Goal: Task Accomplishment & Management: Manage account settings

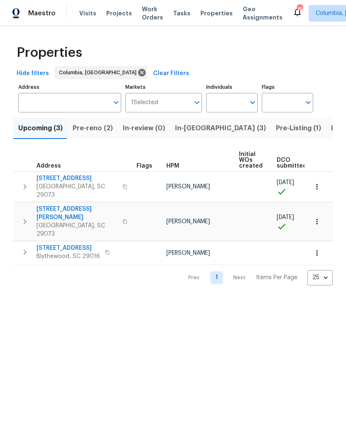
click at [331, 126] on span "Listed (31)" at bounding box center [348, 128] width 34 height 12
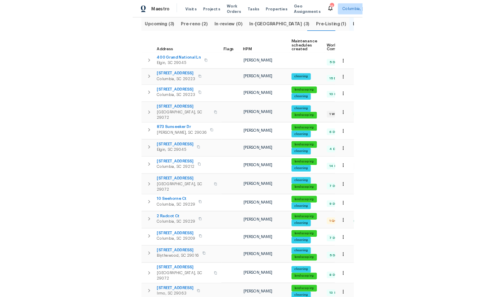
scroll to position [91, 0]
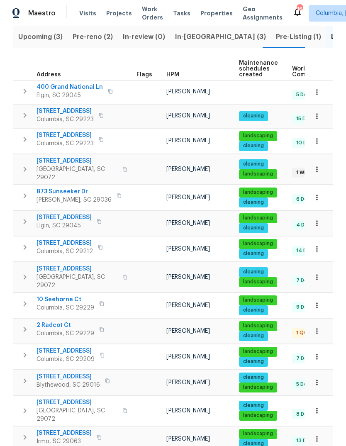
click at [319, 168] on icon "button" at bounding box center [317, 169] width 8 height 8
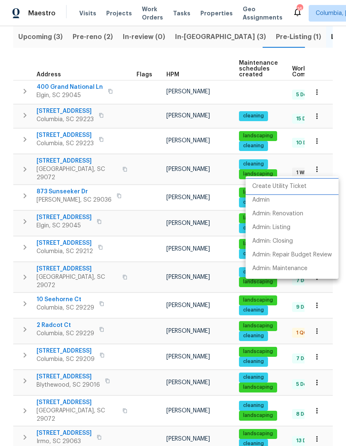
click at [295, 187] on p "Create Utility Ticket" at bounding box center [279, 186] width 54 height 9
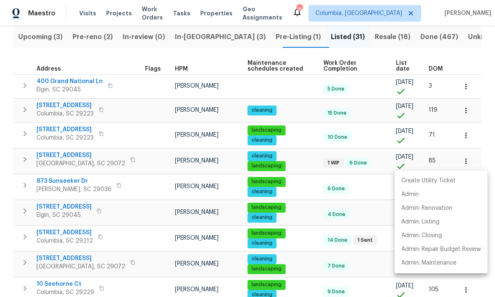
click at [63, 157] on div at bounding box center [247, 148] width 495 height 297
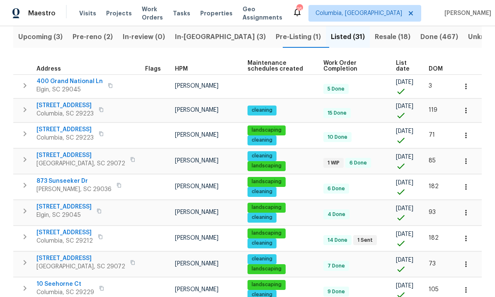
click at [72, 151] on span "[STREET_ADDRESS]" at bounding box center [81, 155] width 89 height 8
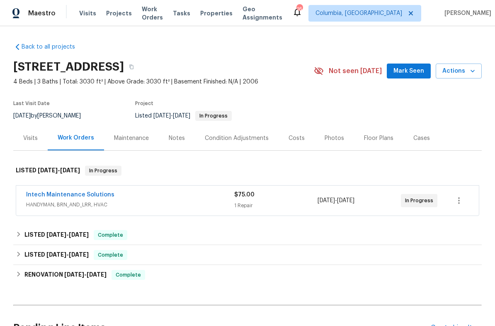
click at [173, 149] on div "Notes" at bounding box center [177, 138] width 36 height 24
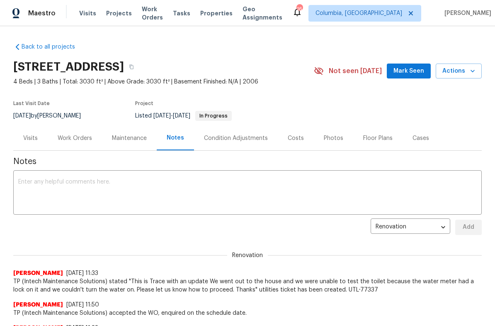
click at [150, 188] on textarea at bounding box center [247, 193] width 459 height 29
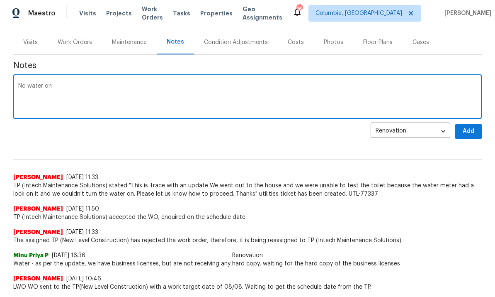
scroll to position [94, 0]
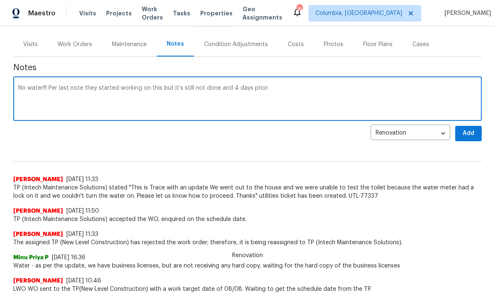
type textarea "No water!!! Per last note they started working on this but it’s still not done …"
click at [465, 134] on span "Add" at bounding box center [468, 133] width 13 height 10
